Goal: Navigation & Orientation: Find specific page/section

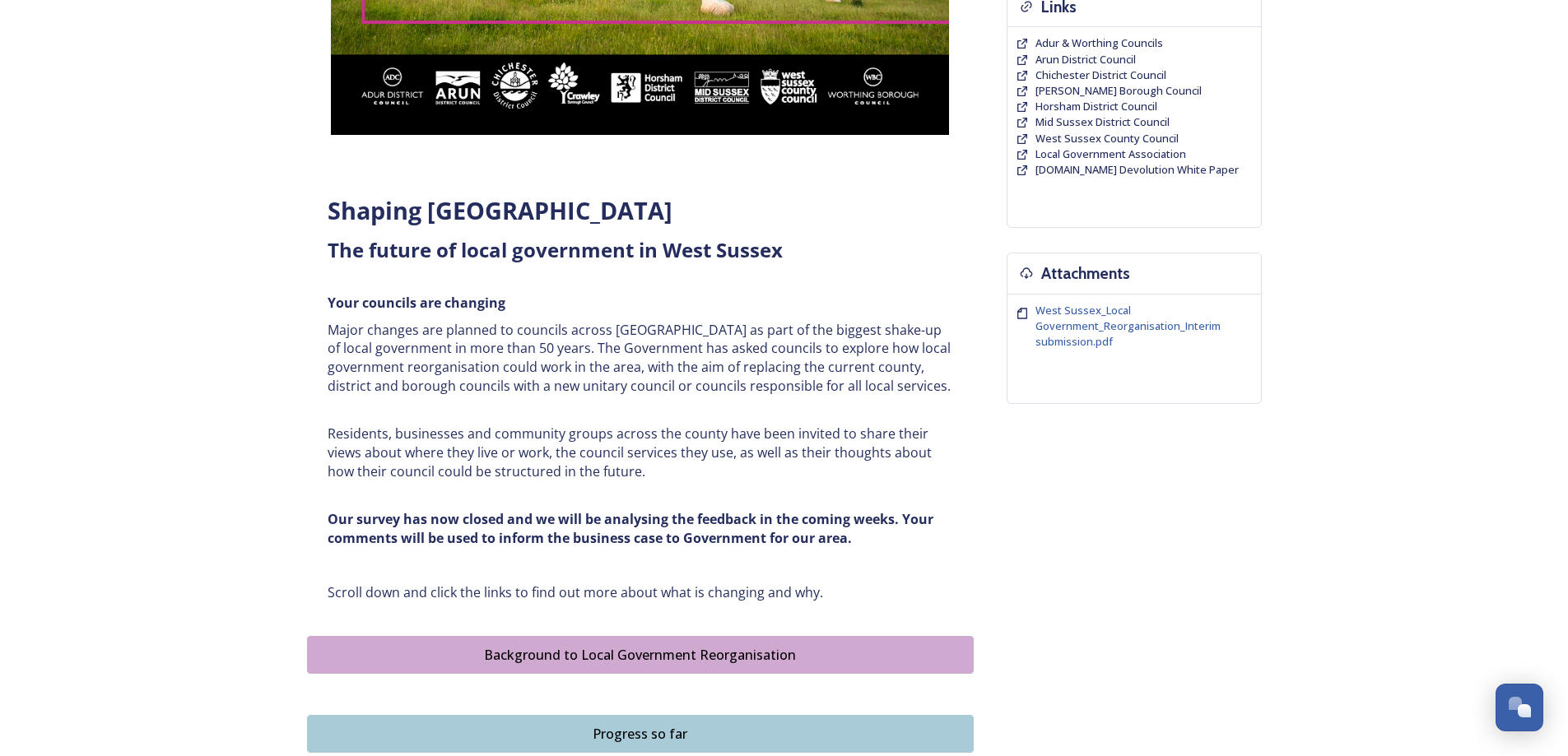
scroll to position [659, 0]
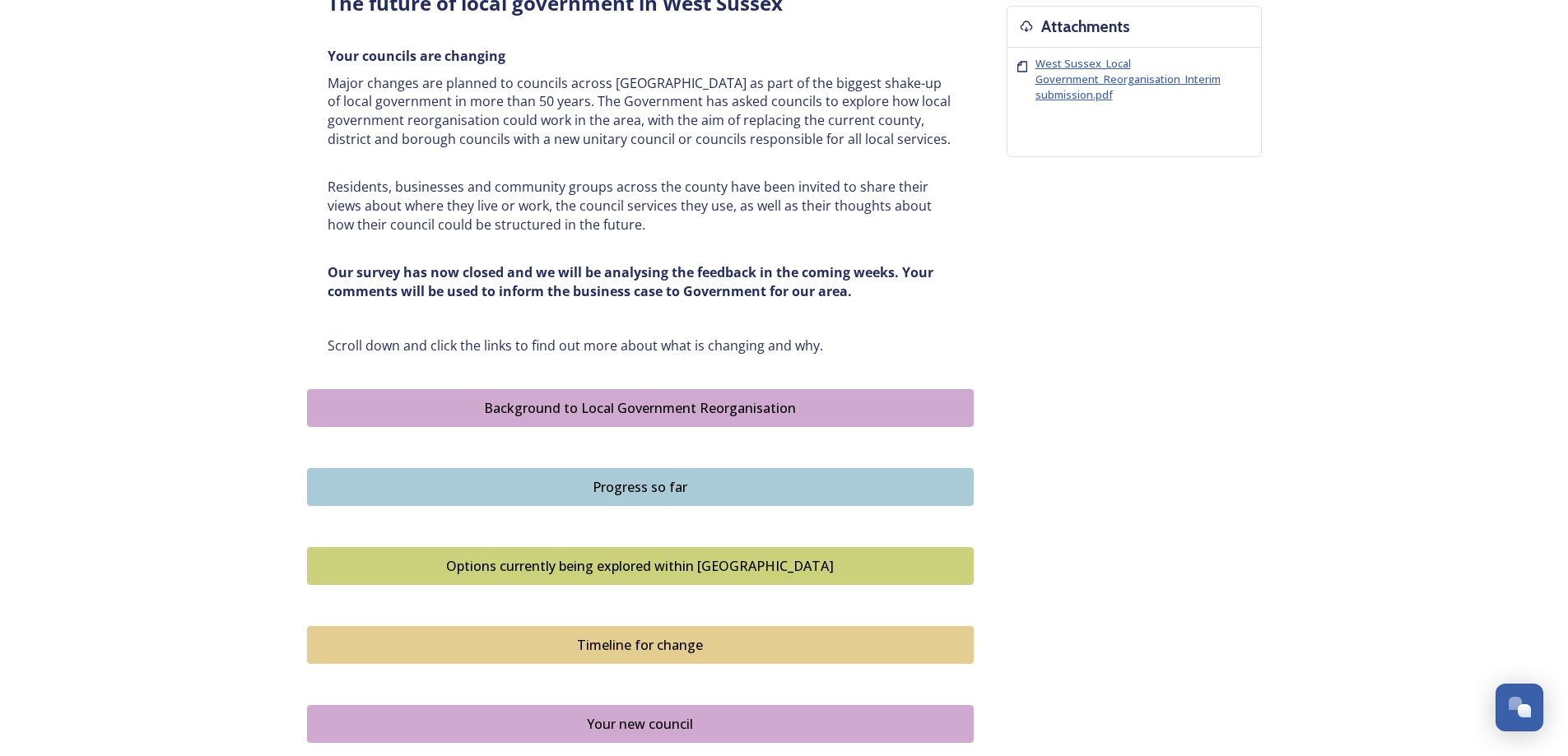
click at [1106, 99] on span "West Sussex_Local Government_Reorganisation_Interim submission.pdf" at bounding box center [1127, 79] width 185 height 46
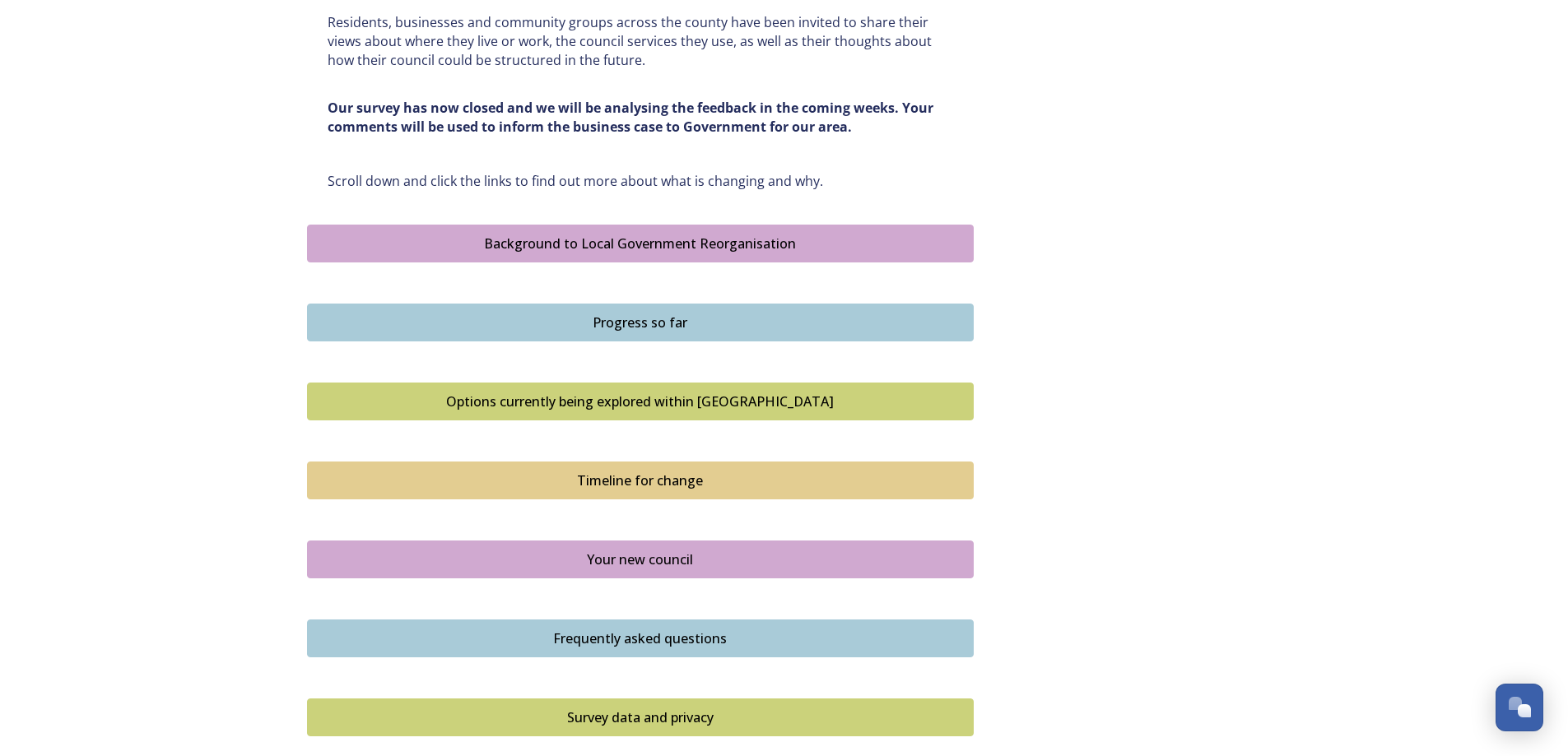
scroll to position [984, 0]
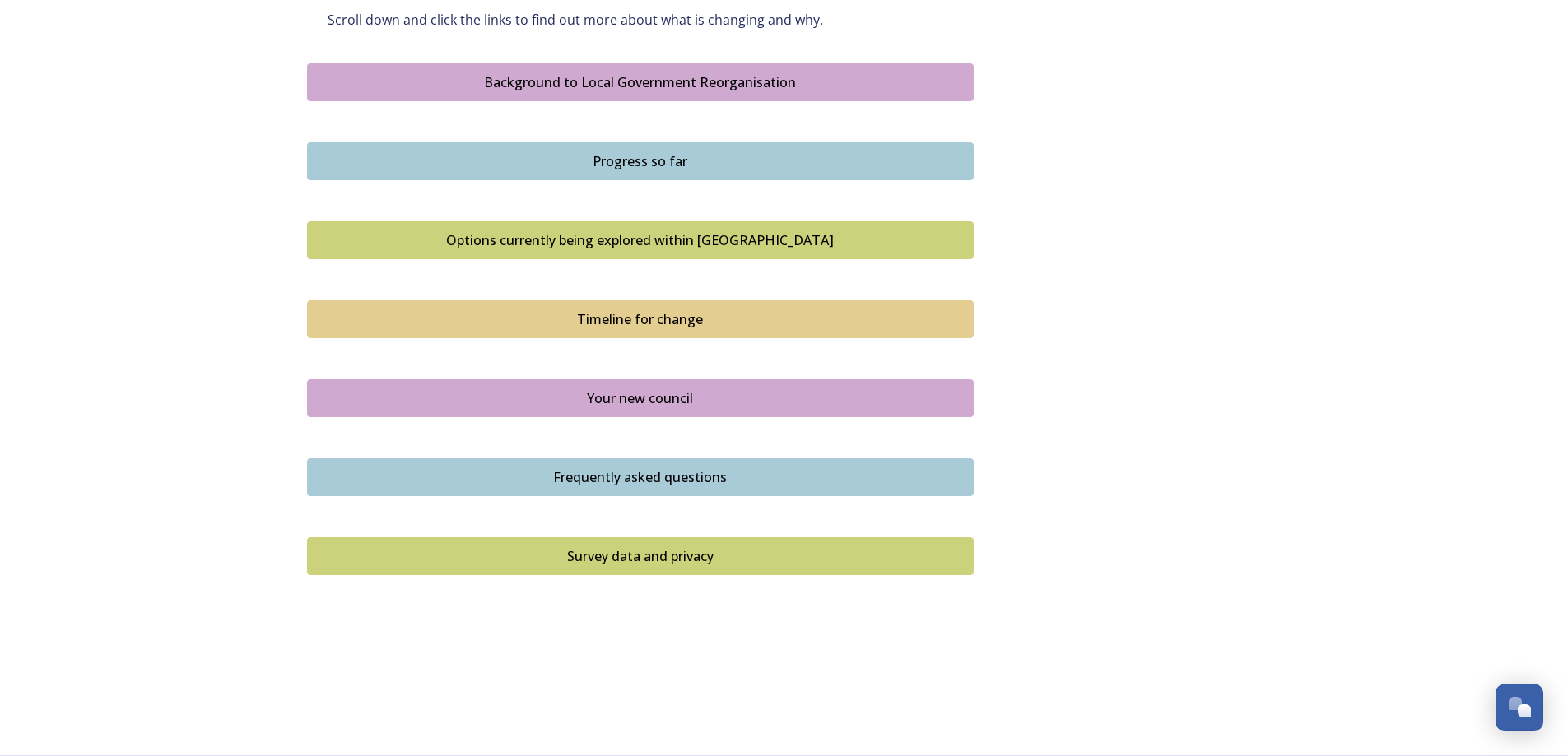
click at [665, 553] on div "Survey data and privacy" at bounding box center [640, 556] width 648 height 20
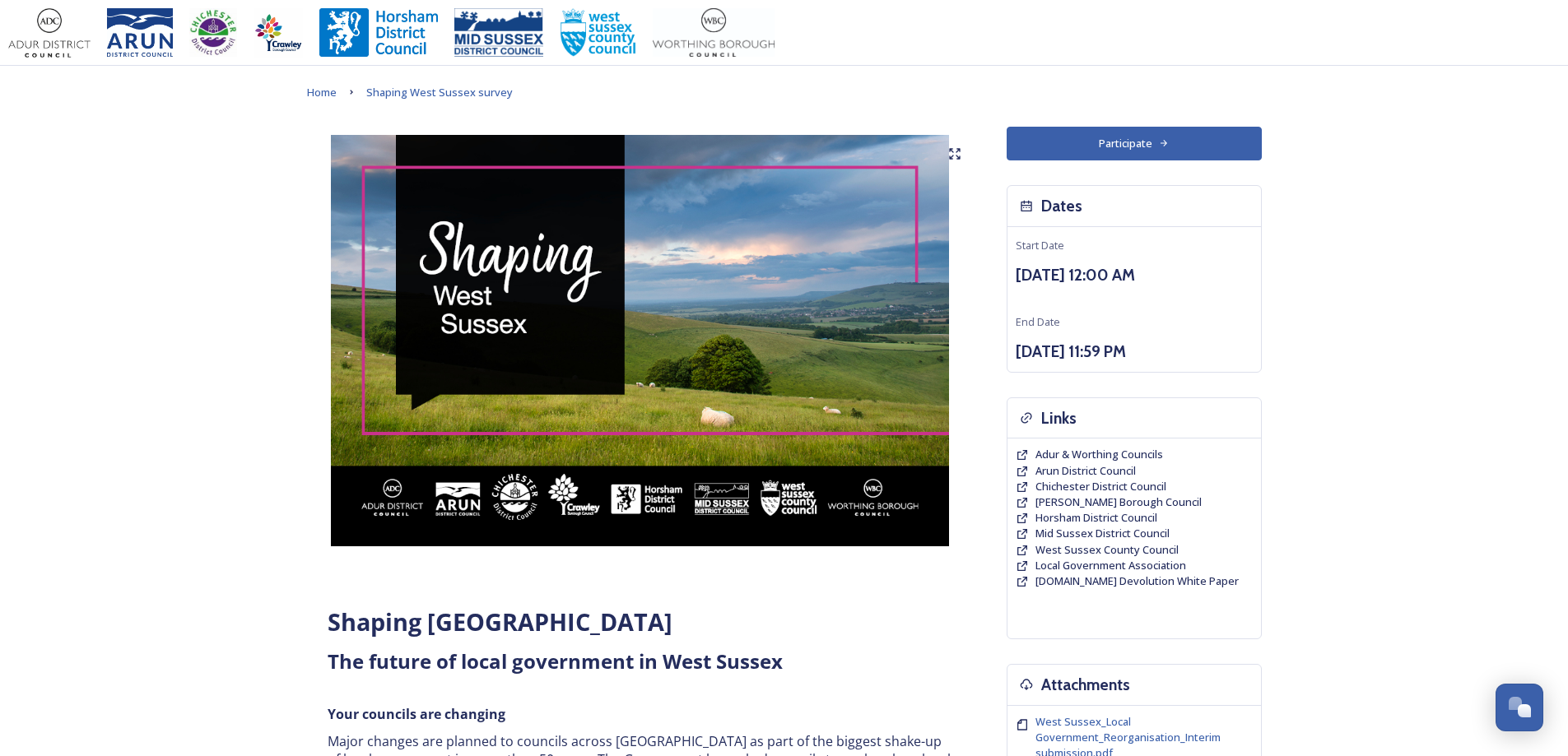
click at [622, 410] on img at bounding box center [640, 340] width 666 height 411
click at [758, 224] on img at bounding box center [640, 340] width 666 height 411
click at [323, 89] on span "Home" at bounding box center [322, 92] width 30 height 15
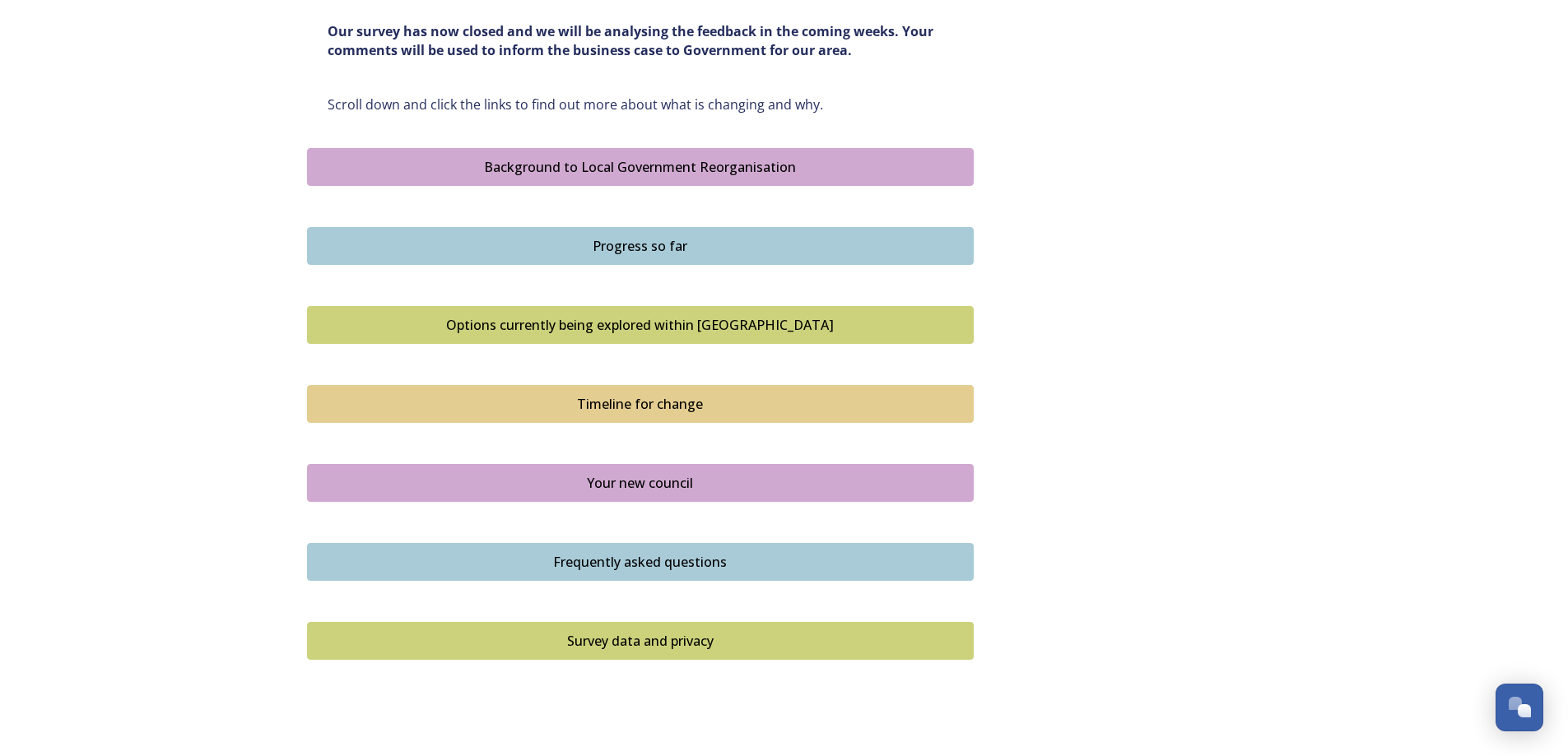
scroll to position [984, 0]
